Goal: Information Seeking & Learning: Learn about a topic

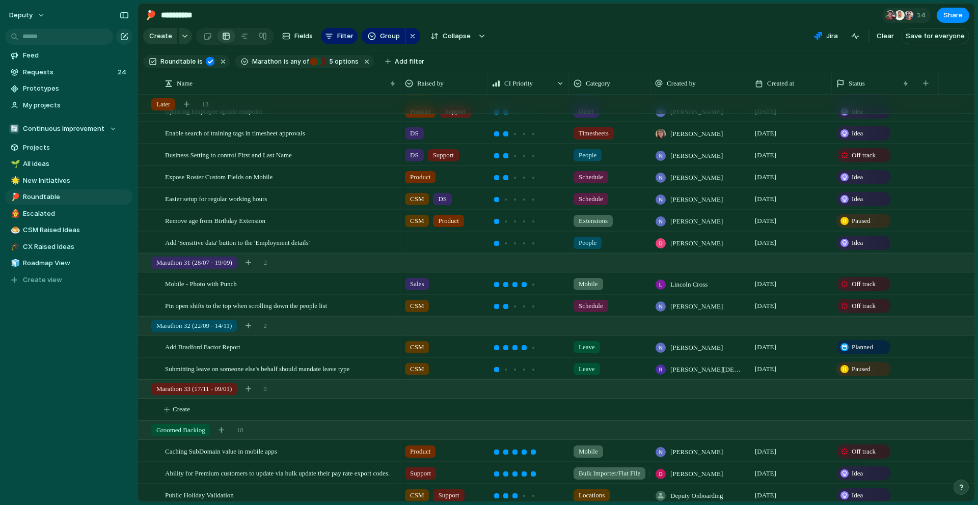
click at [426, 240] on div at bounding box center [444, 240] width 86 height 17
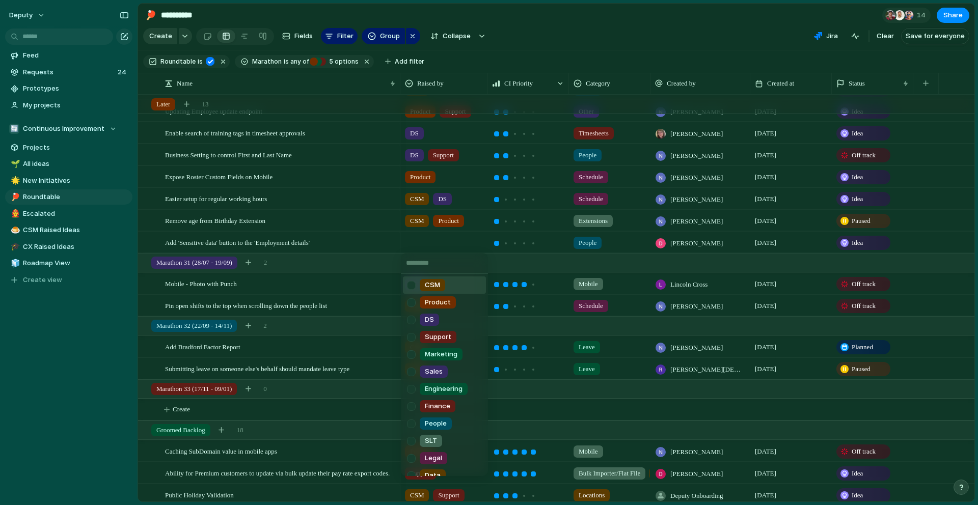
click at [415, 284] on div at bounding box center [411, 286] width 18 height 18
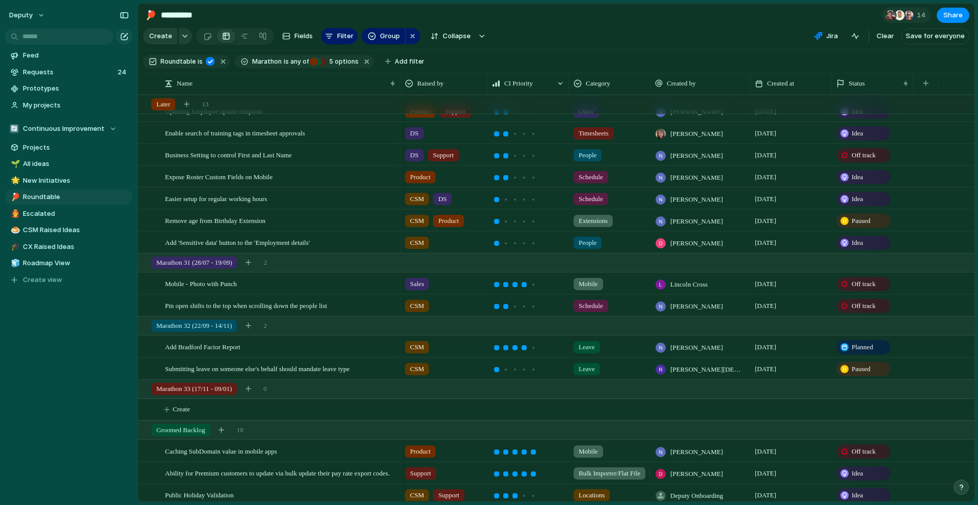
click at [685, 47] on div "CSM Product DS Support Marketing Sales Engineering Finance People SLT Legal Dat…" at bounding box center [489, 252] width 978 height 505
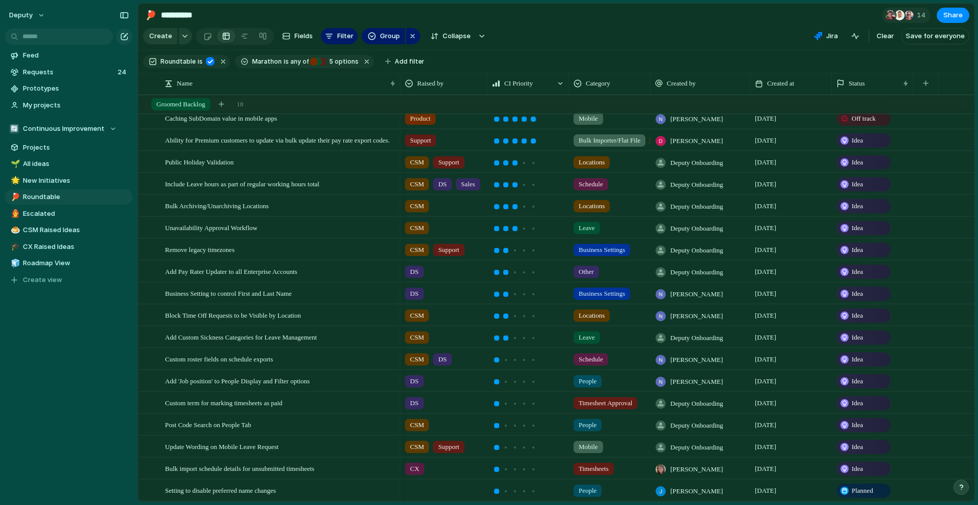
click at [418, 489] on div at bounding box center [444, 488] width 86 height 17
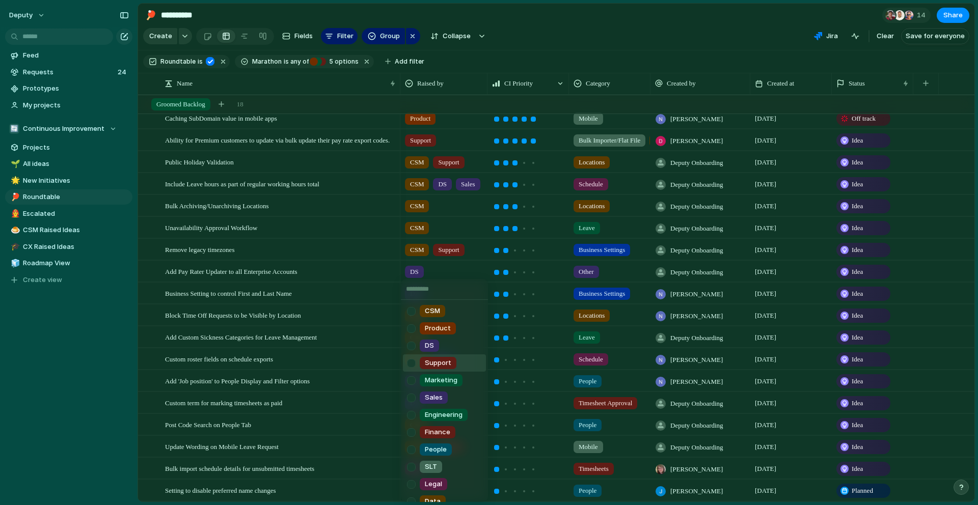
click at [417, 363] on div at bounding box center [411, 364] width 18 height 18
click at [958, 411] on div "CSM Product DS Support Marketing Sales Engineering Finance People SLT Legal Dat…" at bounding box center [489, 252] width 978 height 505
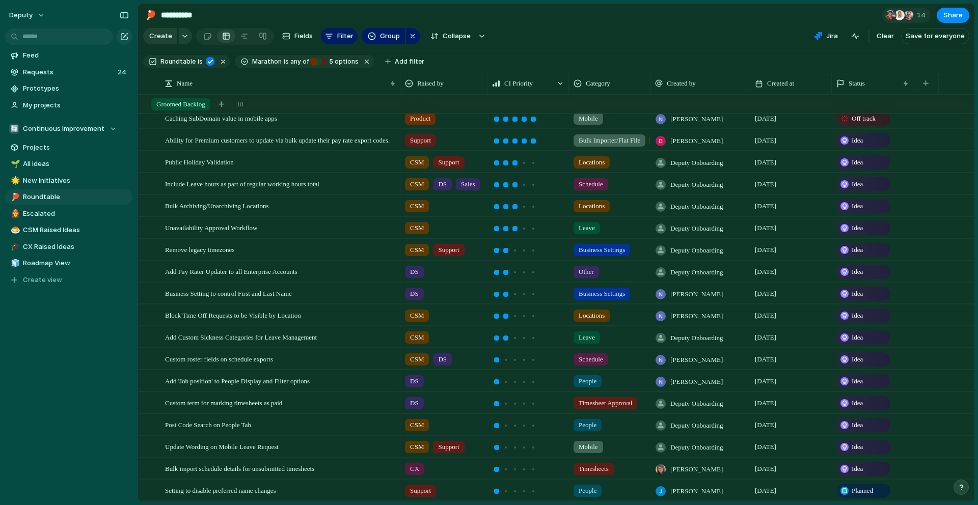
scroll to position [478, 0]
click at [309, 227] on div "Unavailability Approval Workflow" at bounding box center [281, 229] width 232 height 21
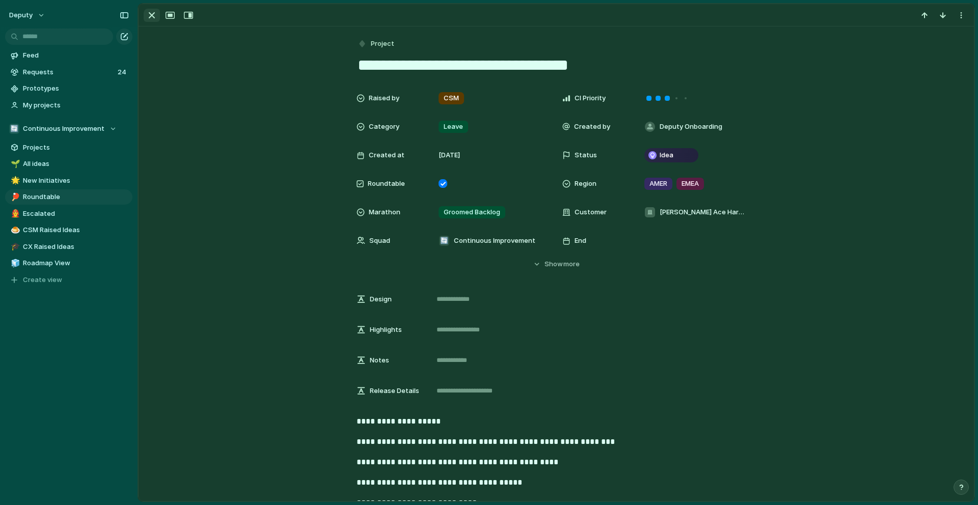
click at [152, 13] on div "button" at bounding box center [152, 15] width 12 height 12
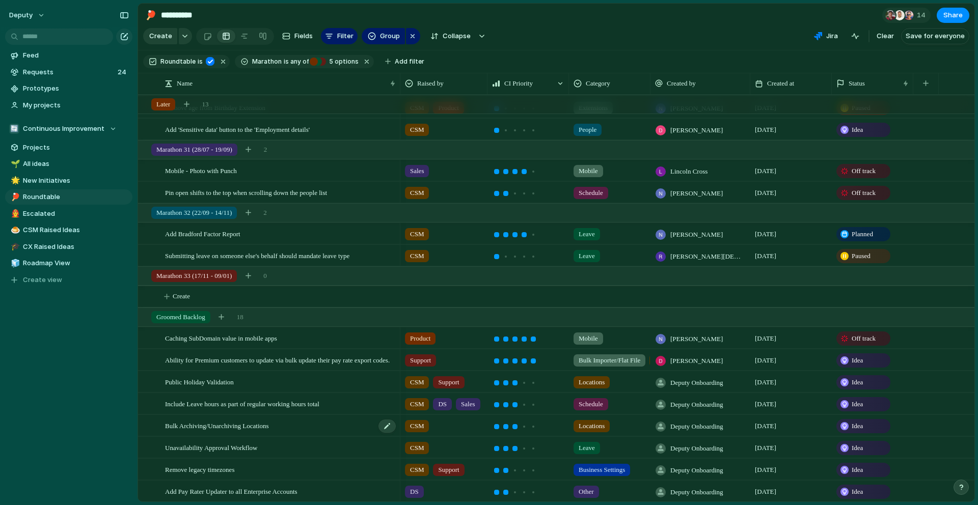
scroll to position [125, 0]
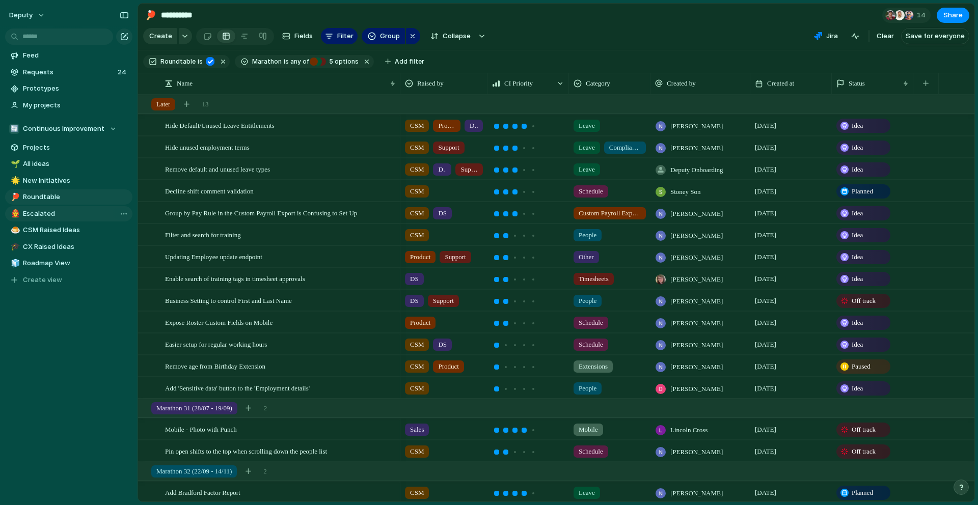
click at [65, 212] on span "Escalated" at bounding box center [76, 214] width 106 height 10
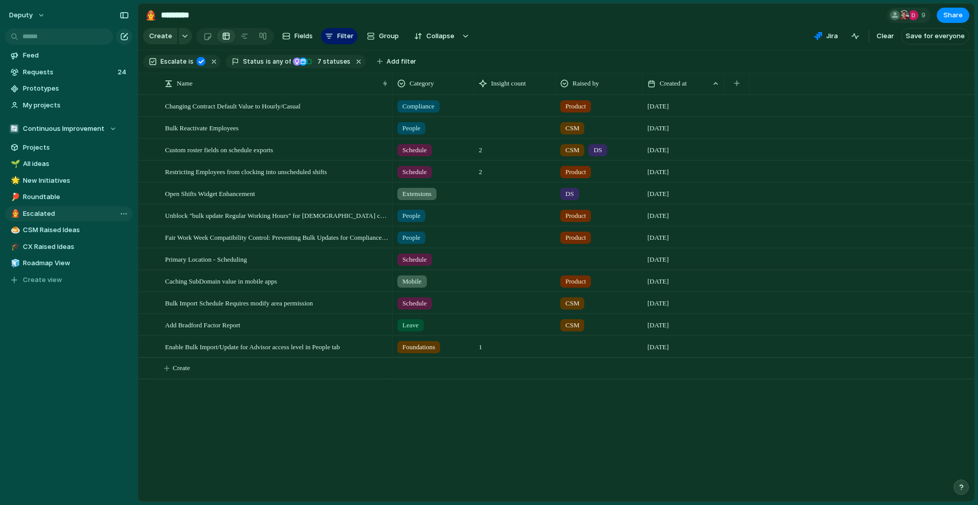
type input "*********"
click at [292, 352] on span "Enable Bulk Import/Update for Advisor access level in People tab" at bounding box center [252, 347] width 175 height 12
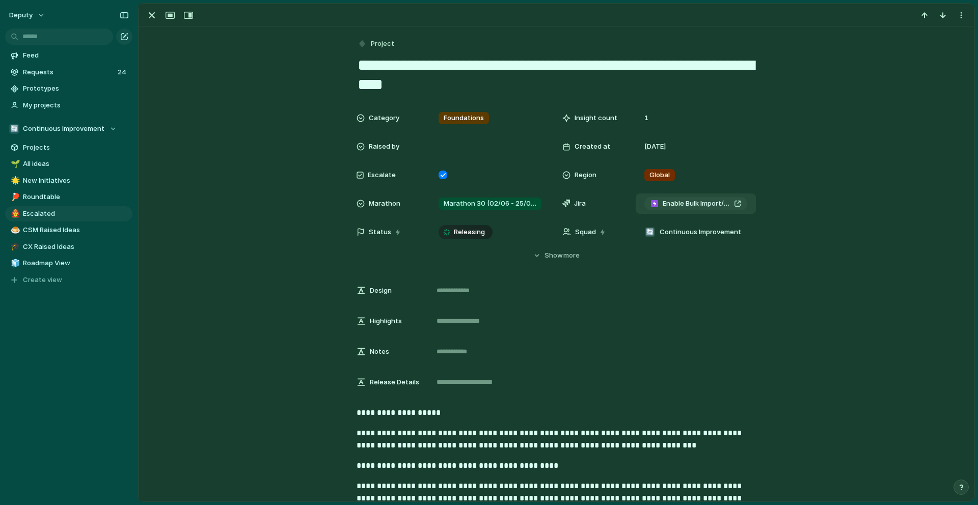
click at [692, 208] on link "Enable Bulk Import/Update for Advisor access level in People tab" at bounding box center [695, 203] width 103 height 13
click at [445, 237] on div "Releasing" at bounding box center [466, 232] width 52 height 12
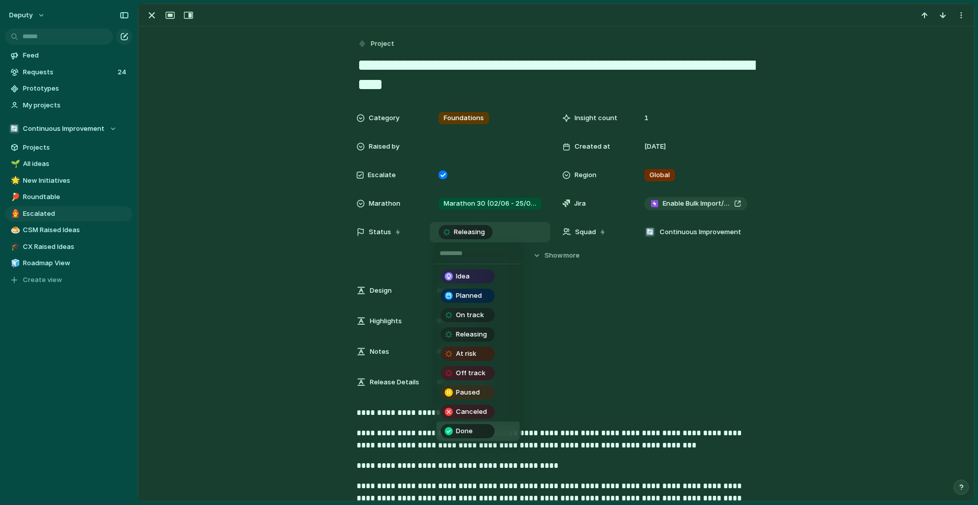
click at [453, 432] on div "Done" at bounding box center [468, 431] width 52 height 12
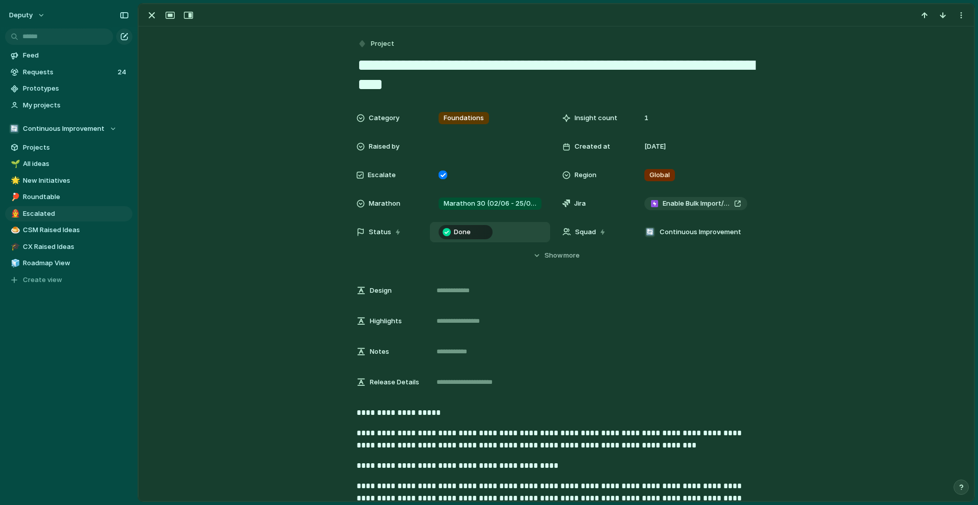
click at [160, 20] on div at bounding box center [169, 15] width 55 height 13
click at [155, 15] on div "button" at bounding box center [152, 15] width 12 height 12
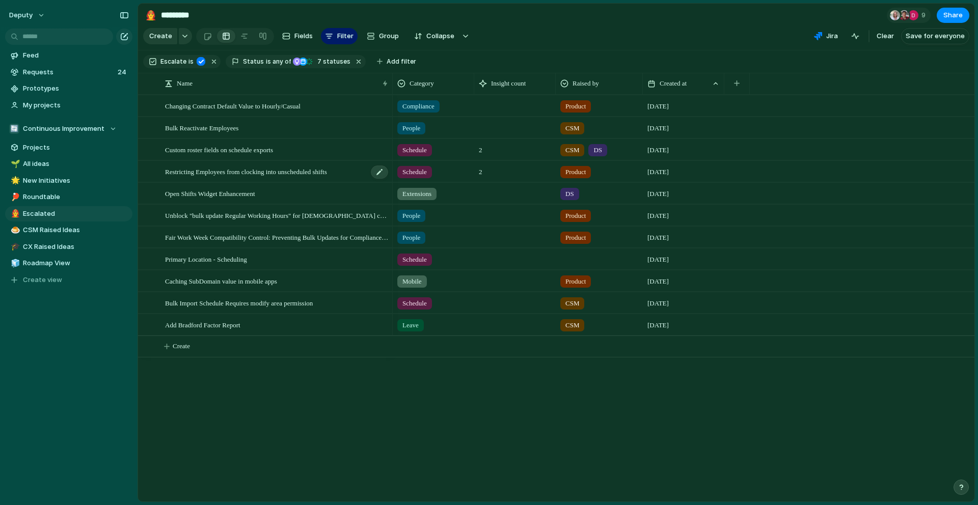
click at [312, 170] on span "Restricting Employees from clocking into unscheduled shifts" at bounding box center [246, 172] width 162 height 12
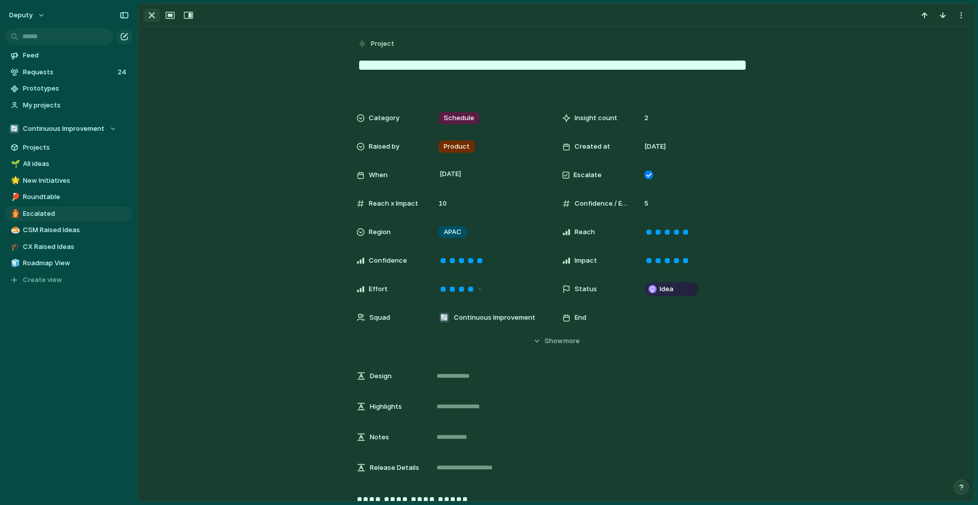
click at [152, 18] on div "button" at bounding box center [152, 15] width 12 height 12
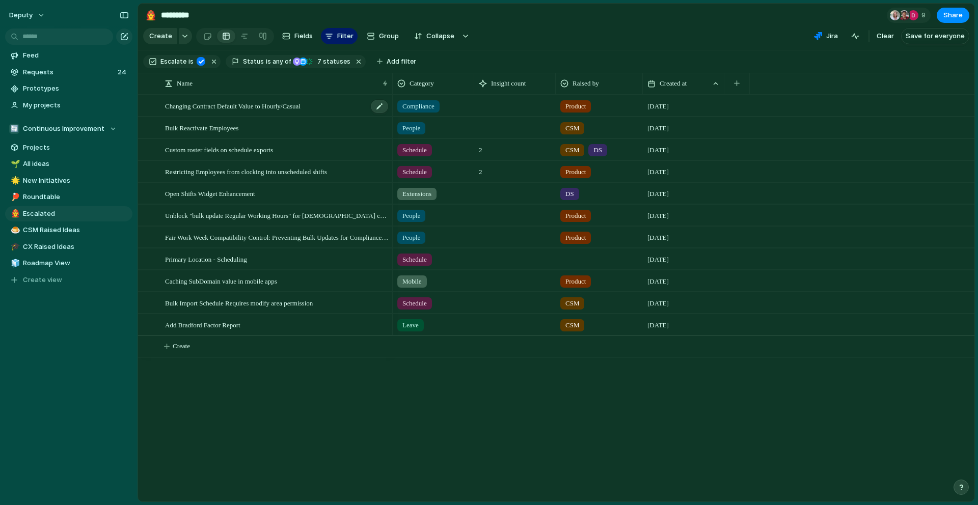
click at [346, 112] on div "Changing Contract Default Value to Hourly/Casual" at bounding box center [277, 106] width 224 height 21
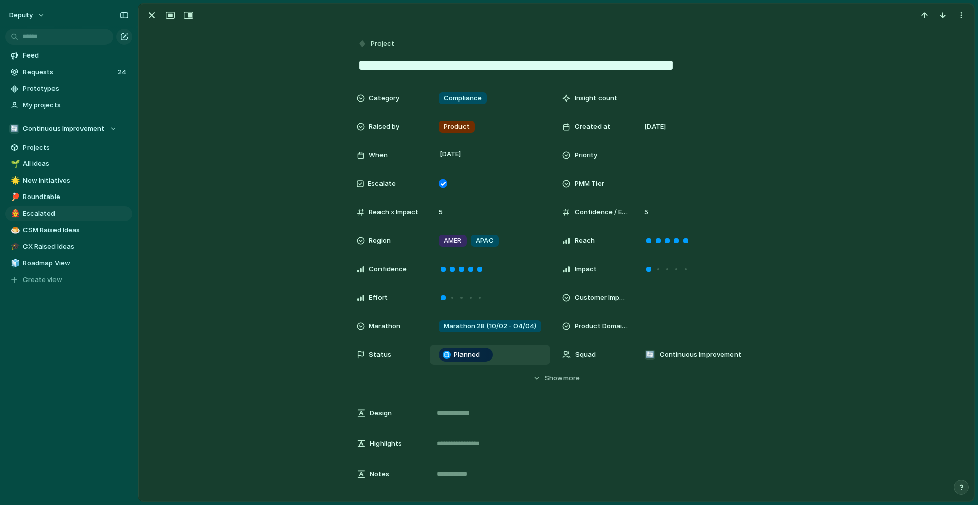
click at [460, 355] on span "Planned" at bounding box center [467, 355] width 26 height 10
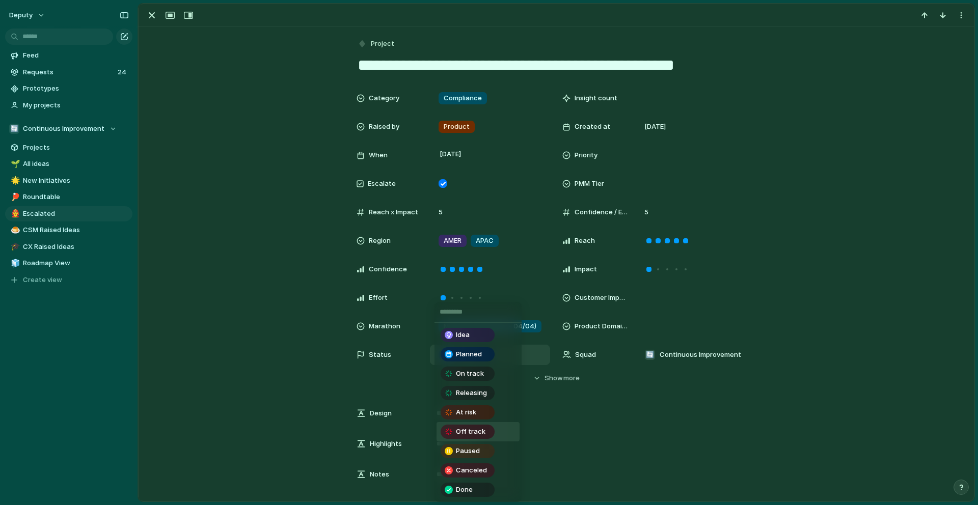
click at [465, 430] on span "Off track" at bounding box center [471, 432] width 30 height 10
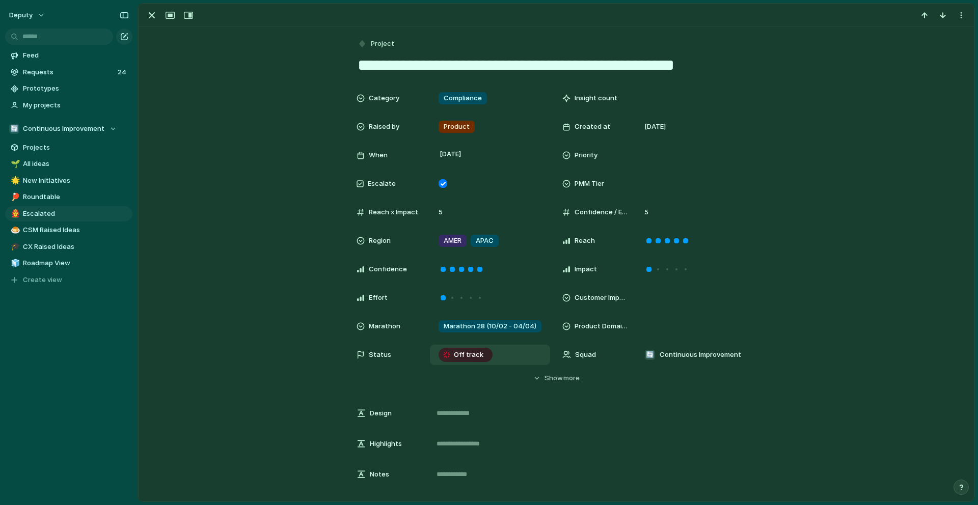
click at [153, 22] on div at bounding box center [557, 15] width 836 height 22
click at [153, 15] on div "button" at bounding box center [152, 15] width 12 height 12
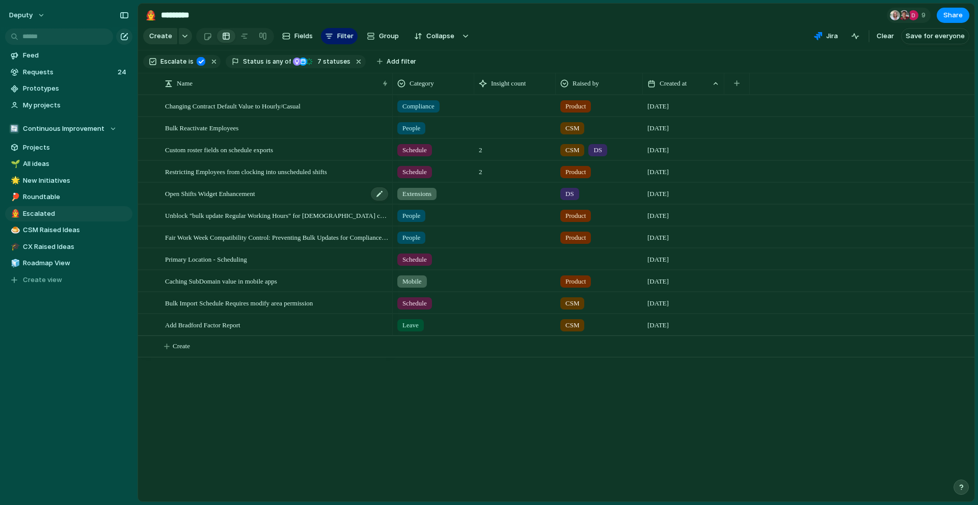
click at [330, 198] on div "Open Shifts Widget Enhancement" at bounding box center [277, 193] width 224 height 21
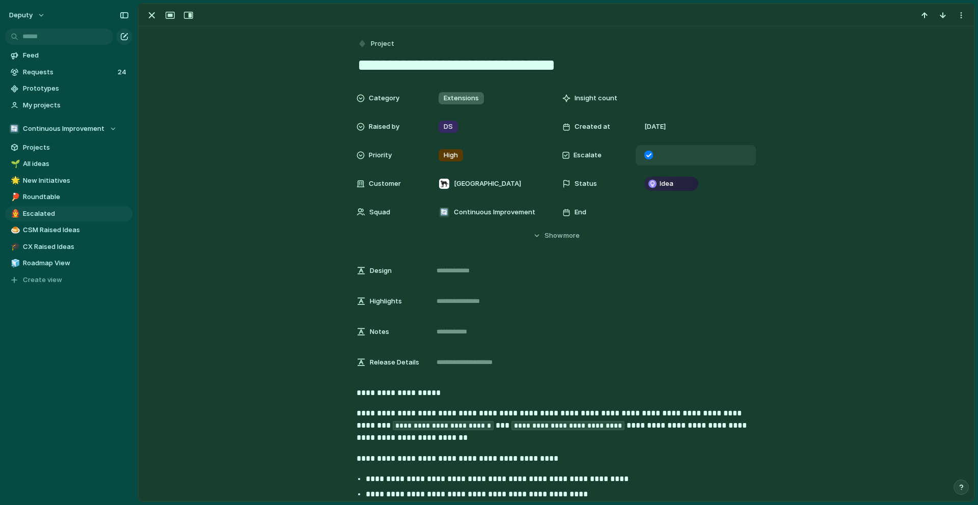
click at [653, 156] on div at bounding box center [648, 155] width 9 height 9
click at [647, 157] on div at bounding box center [648, 155] width 9 height 9
click at [150, 17] on div "button" at bounding box center [152, 15] width 12 height 12
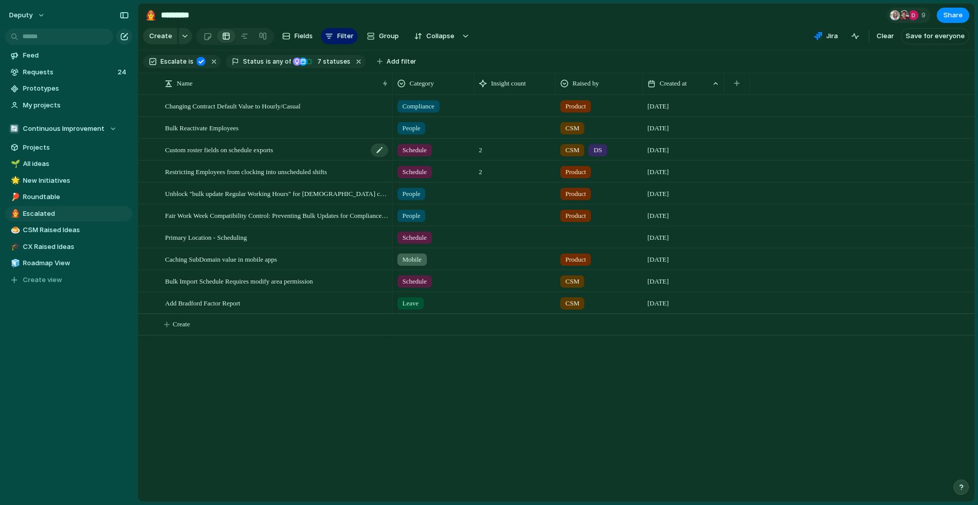
click at [317, 151] on div "Custom roster fields on schedule exports" at bounding box center [277, 150] width 224 height 21
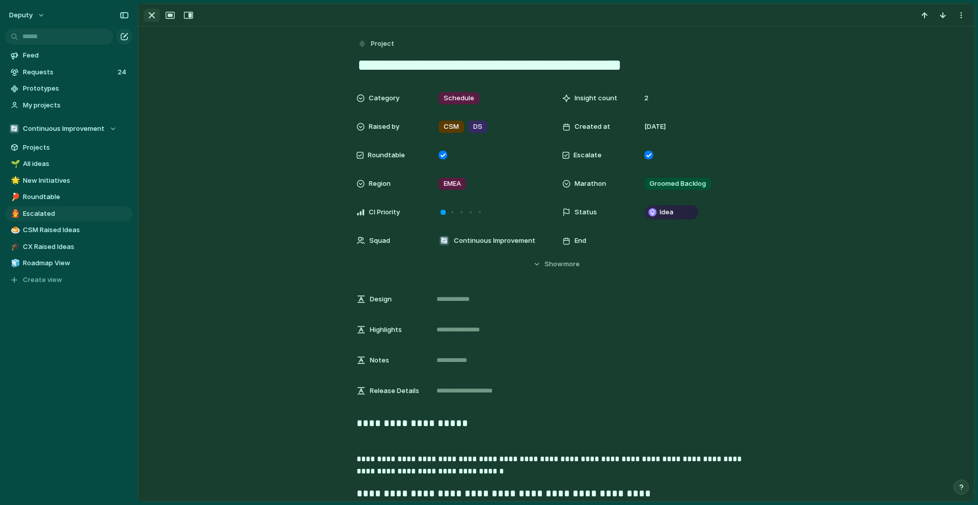
click at [150, 11] on div "button" at bounding box center [152, 15] width 12 height 12
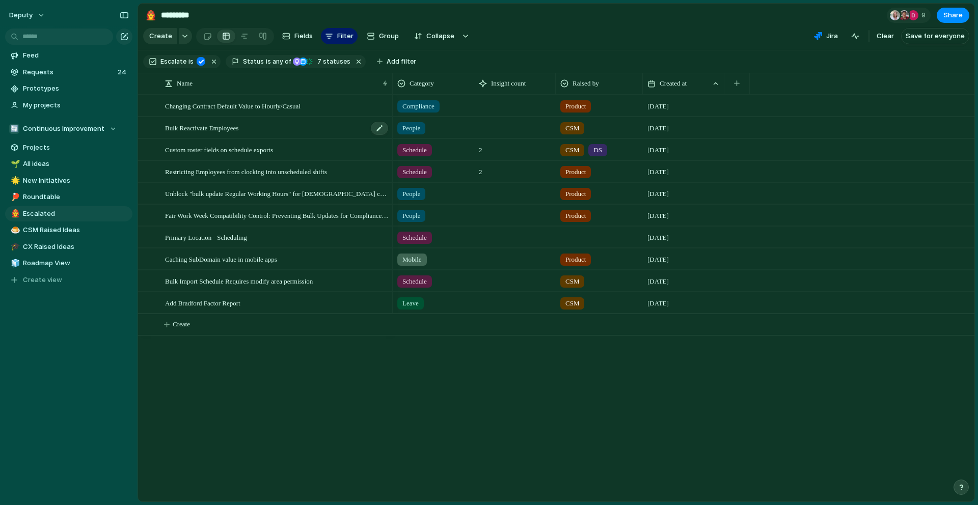
click at [300, 127] on div "Bulk Reactivate Employees" at bounding box center [277, 128] width 224 height 21
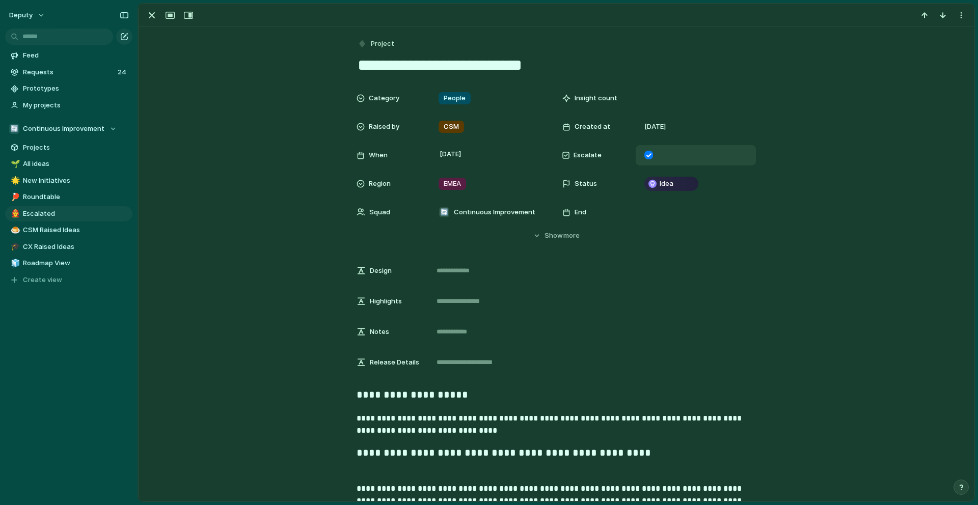
click at [651, 155] on div at bounding box center [648, 155] width 9 height 9
click at [148, 18] on div "button" at bounding box center [152, 15] width 12 height 12
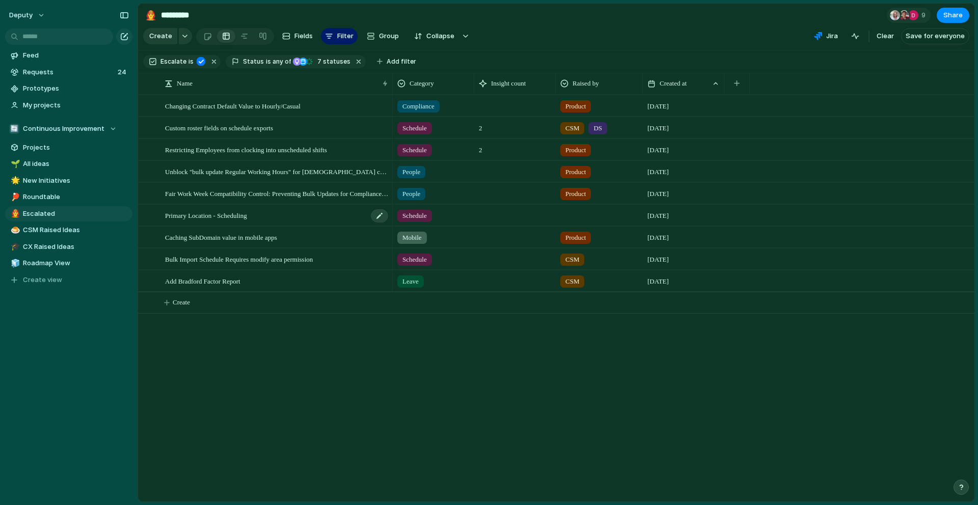
click at [282, 215] on div "Primary Location - Scheduling" at bounding box center [277, 215] width 224 height 21
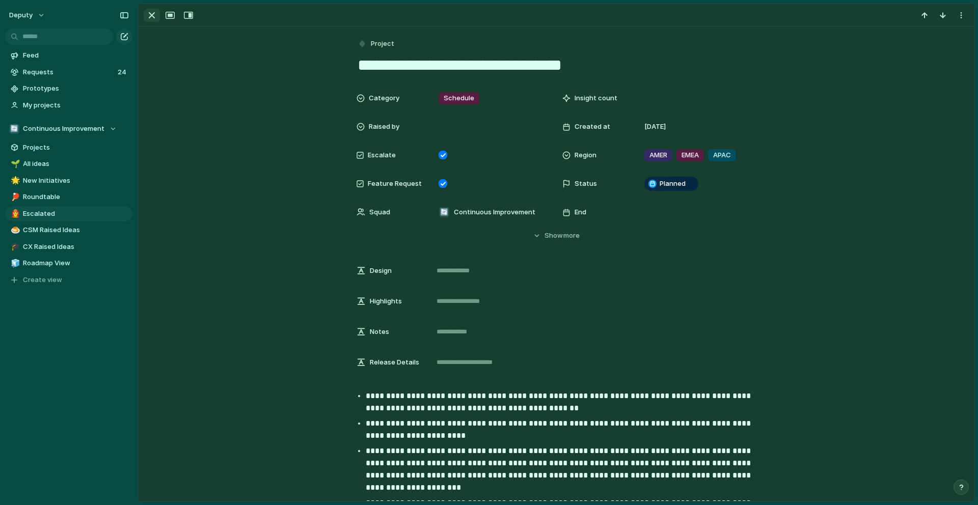
click at [151, 18] on div "button" at bounding box center [152, 15] width 12 height 12
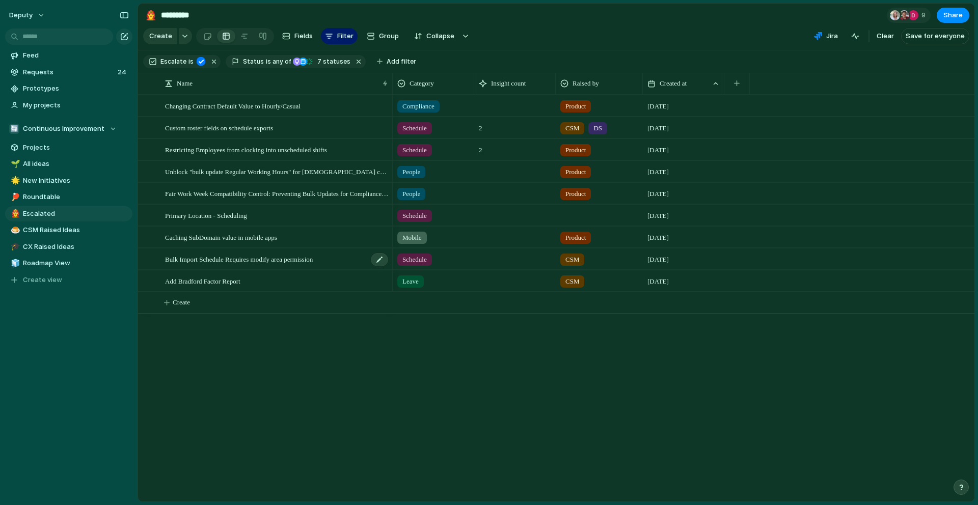
click at [313, 260] on span "Bulk Import Schedule Requires modify area permission" at bounding box center [239, 259] width 148 height 12
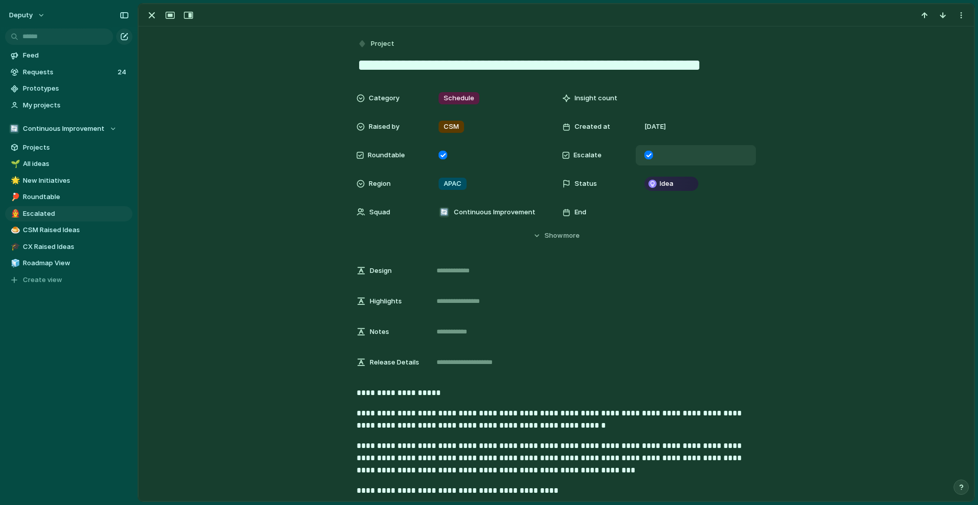
click at [647, 155] on div at bounding box center [648, 155] width 9 height 9
click at [157, 15] on div "button" at bounding box center [152, 15] width 12 height 12
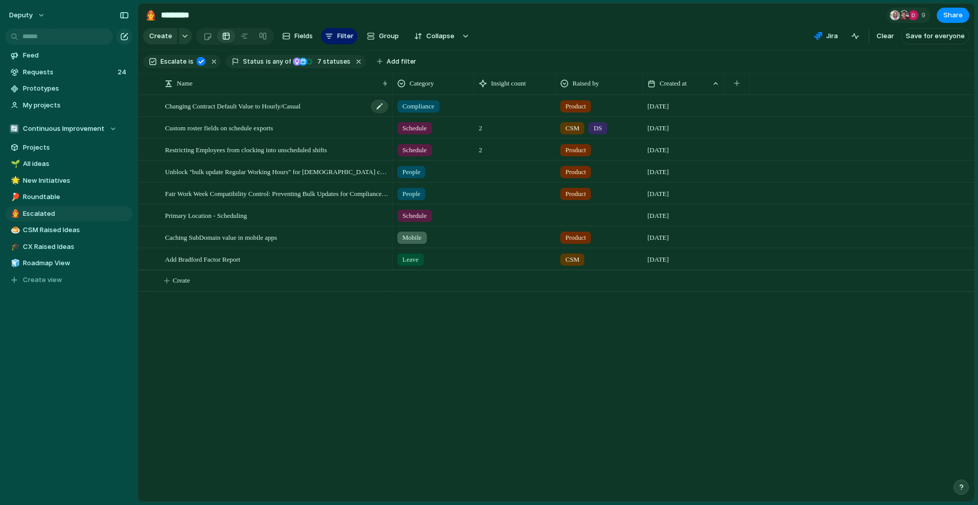
click at [364, 112] on div "Changing Contract Default Value to Hourly/Casual" at bounding box center [277, 106] width 224 height 21
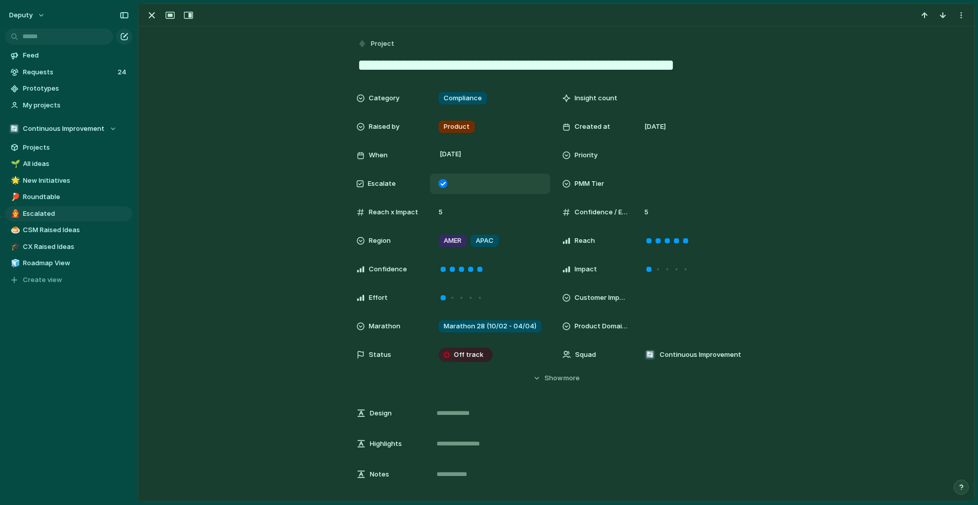
click at [443, 181] on div at bounding box center [443, 183] width 9 height 9
click at [149, 19] on div "button" at bounding box center [152, 15] width 12 height 12
